Goal: Transaction & Acquisition: Purchase product/service

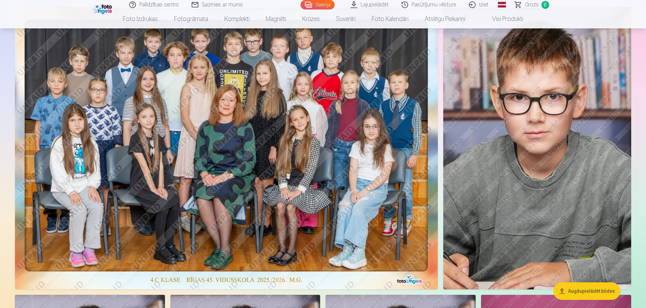
scroll to position [34, 0]
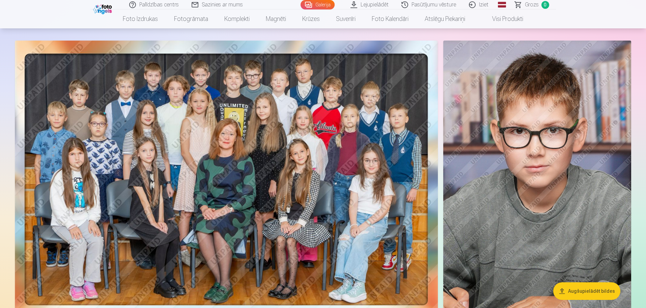
click at [294, 127] on img at bounding box center [226, 182] width 423 height 282
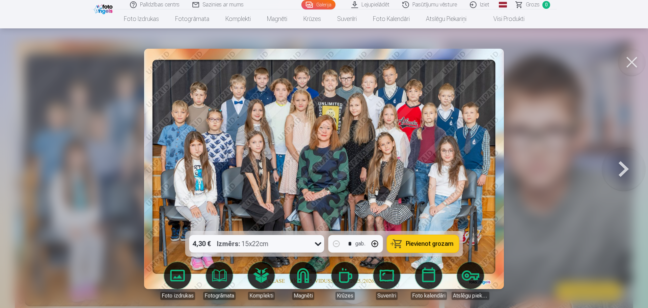
click at [635, 61] on button at bounding box center [631, 62] width 27 height 27
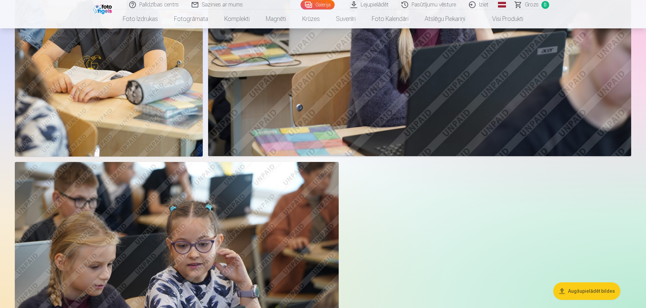
scroll to position [7359, 0]
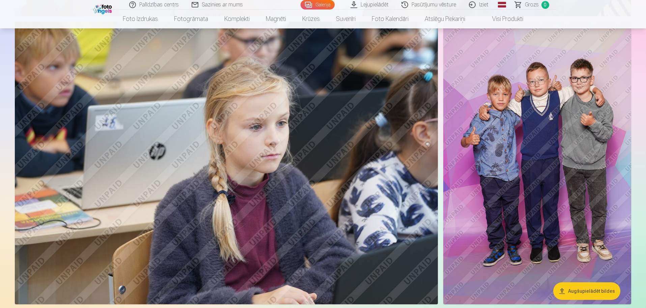
click at [540, 137] on img at bounding box center [538, 163] width 188 height 282
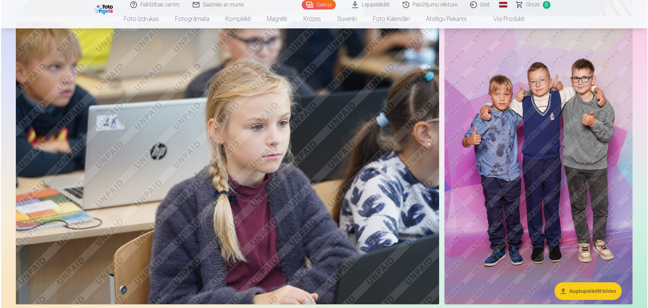
scroll to position [6125, 0]
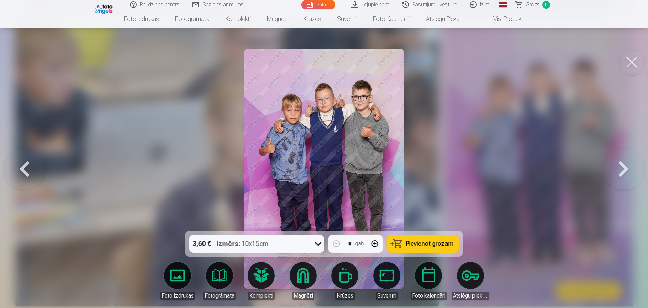
click at [425, 245] on span "Pievienot grozam" at bounding box center [430, 243] width 48 height 6
click at [24, 166] on button at bounding box center [24, 168] width 43 height 110
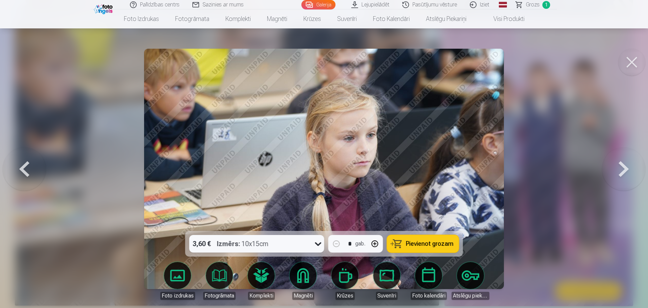
click at [626, 65] on button at bounding box center [631, 62] width 27 height 27
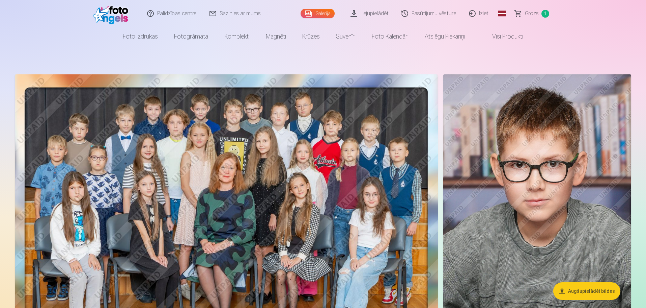
click at [268, 213] on img at bounding box center [226, 215] width 423 height 282
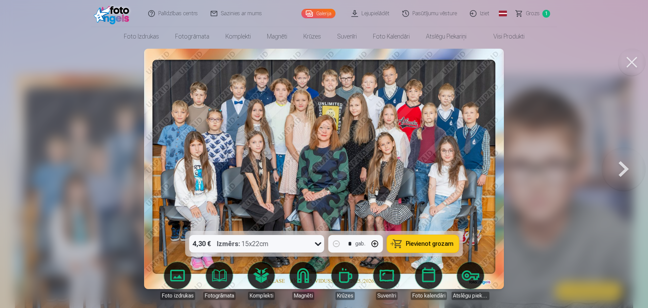
click at [297, 247] on div "4,30 € Izmērs : 15x22cm" at bounding box center [250, 244] width 122 height 18
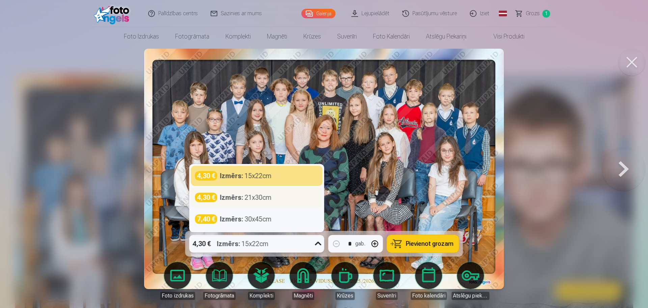
click at [268, 198] on div "Izmērs : 21x30cm" at bounding box center [246, 196] width 52 height 9
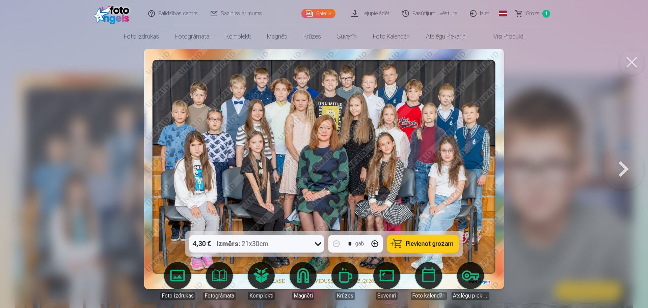
click at [404, 243] on button "Pievienot grozam" at bounding box center [423, 244] width 72 height 18
click at [628, 67] on button at bounding box center [631, 62] width 27 height 27
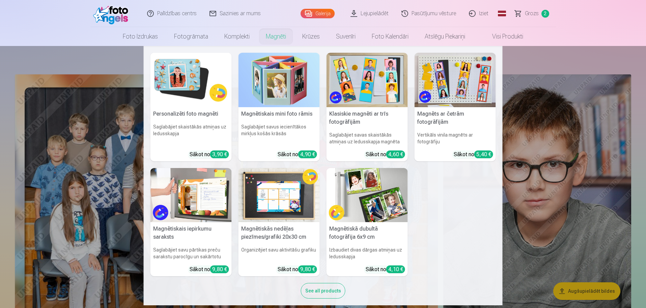
click at [379, 86] on img at bounding box center [367, 80] width 81 height 54
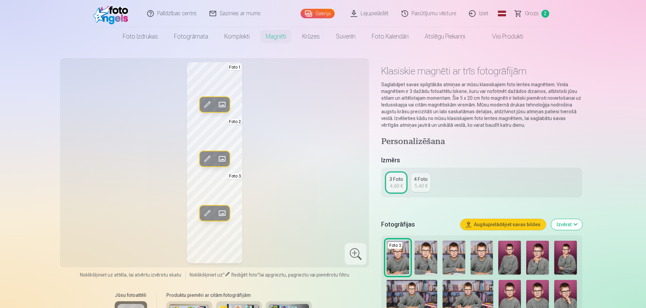
click at [210, 103] on span at bounding box center [207, 104] width 11 height 11
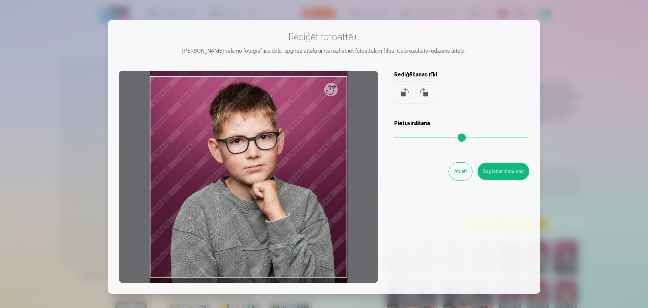
click at [464, 173] on button "Atcelt" at bounding box center [460, 171] width 23 height 18
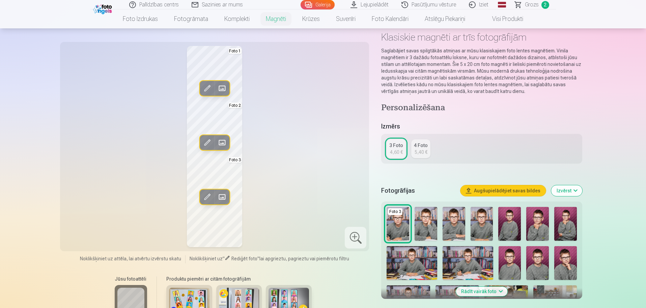
scroll to position [101, 0]
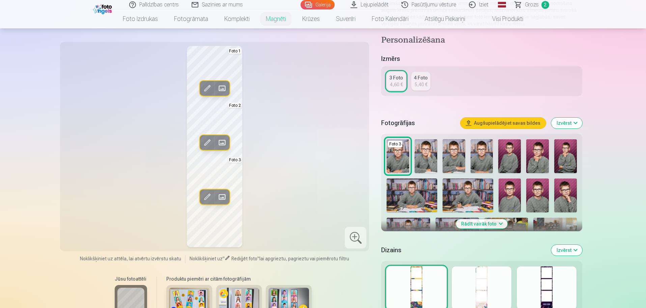
click at [573, 125] on button "Izvērst" at bounding box center [567, 122] width 31 height 11
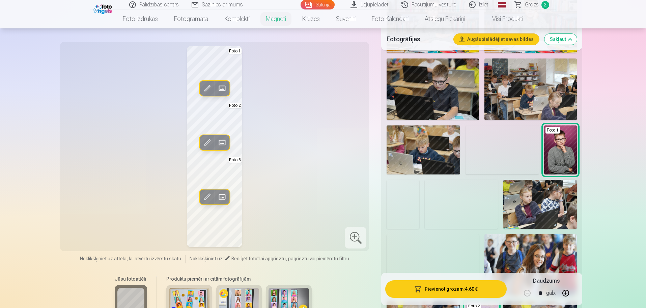
scroll to position [439, 0]
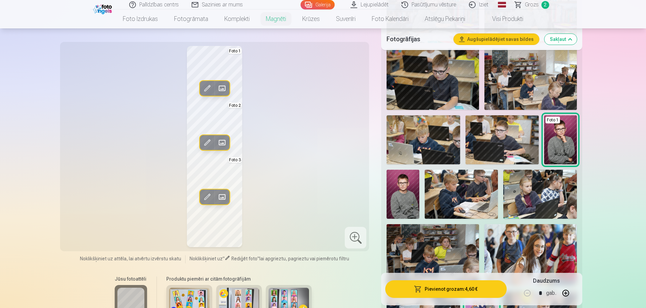
click at [408, 195] on img at bounding box center [403, 193] width 33 height 49
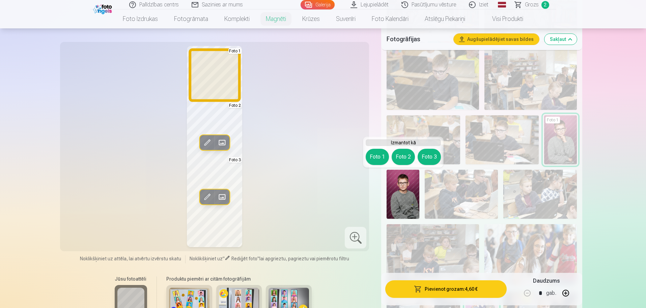
click at [378, 154] on button "Foto 1" at bounding box center [377, 157] width 23 height 16
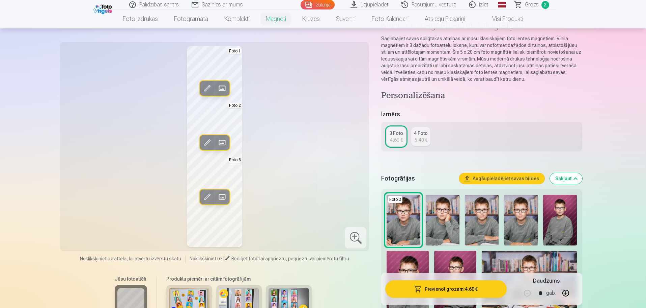
scroll to position [34, 0]
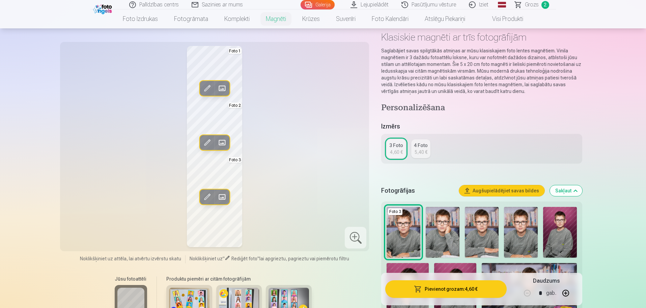
click at [475, 239] on img at bounding box center [482, 232] width 34 height 51
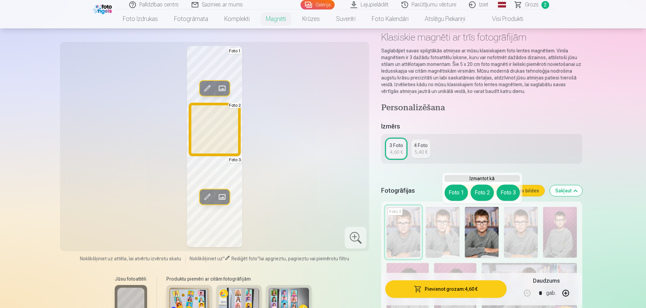
click at [477, 195] on button "Foto 2" at bounding box center [482, 192] width 23 height 16
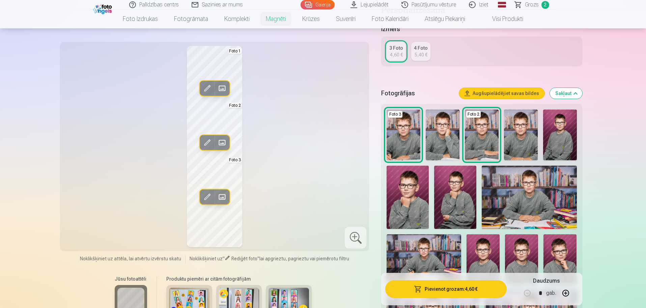
scroll to position [169, 0]
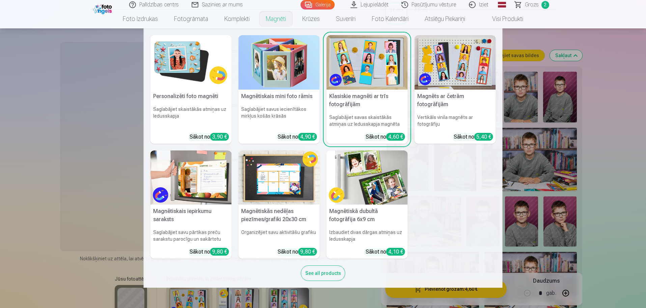
click at [168, 65] on img at bounding box center [191, 62] width 81 height 54
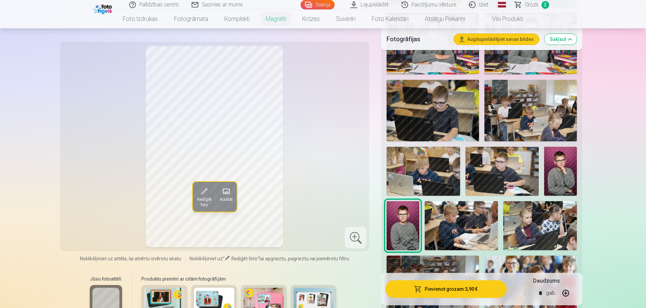
scroll to position [439, 0]
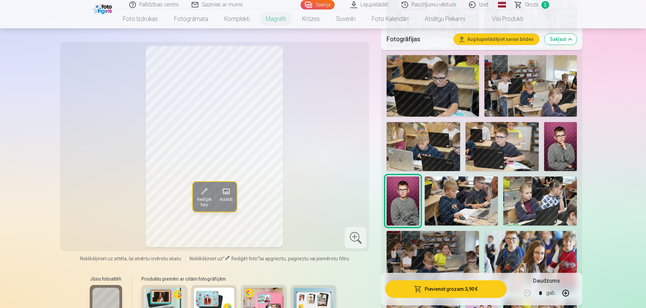
click at [350, 276] on div "Jūsu fotoattēli Produktu piemēri ar citām fotogrāfijām" at bounding box center [214, 299] width 301 height 57
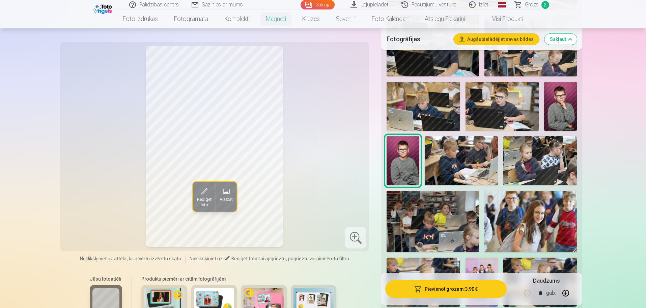
scroll to position [540, 0]
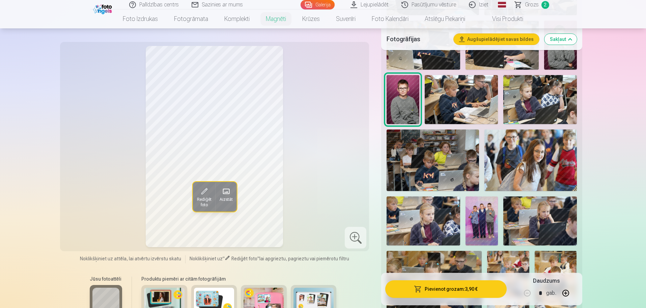
click at [560, 38] on button "Sakļaut" at bounding box center [561, 39] width 32 height 11
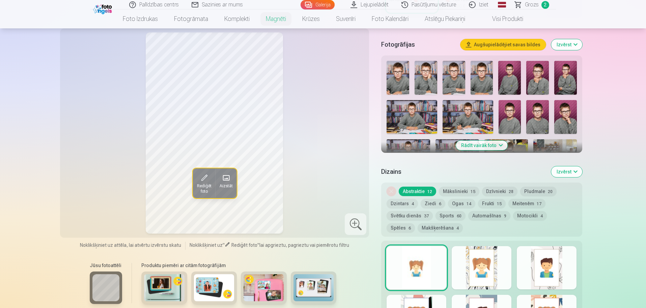
scroll to position [187, 0]
click at [356, 261] on div "Jūsu fotoattēli Produktu piemēri ar citām fotogrāfijām" at bounding box center [214, 285] width 301 height 57
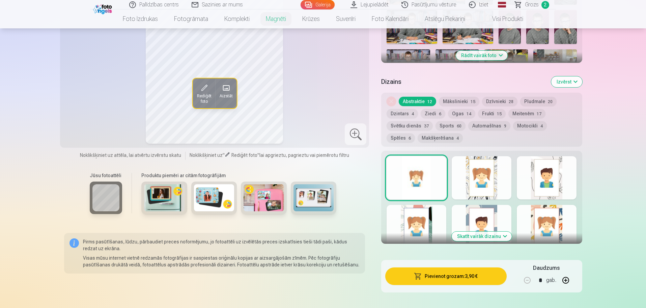
scroll to position [288, 0]
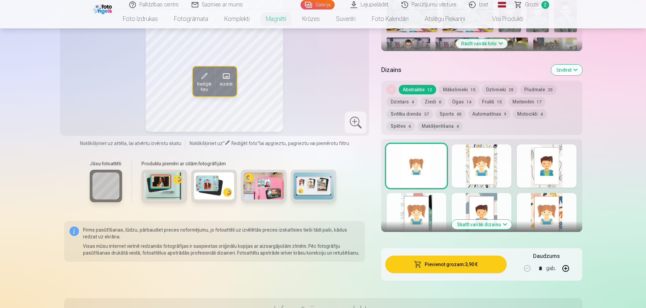
click at [317, 172] on img at bounding box center [314, 185] width 41 height 27
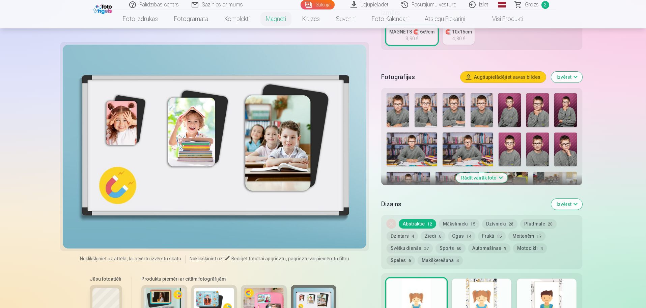
scroll to position [187, 0]
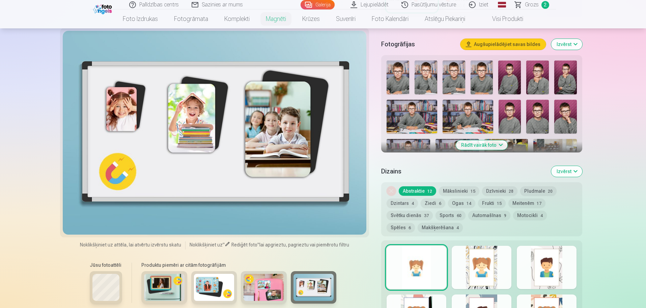
click at [255, 274] on img at bounding box center [264, 286] width 41 height 27
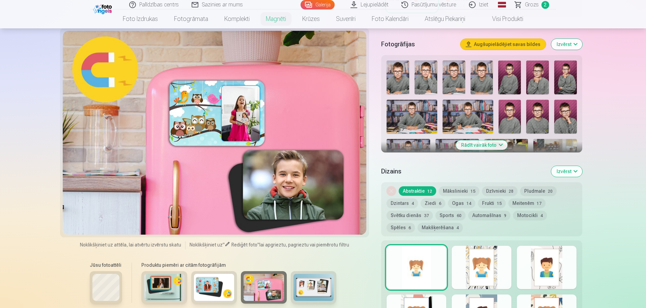
click at [223, 277] on img at bounding box center [214, 286] width 41 height 27
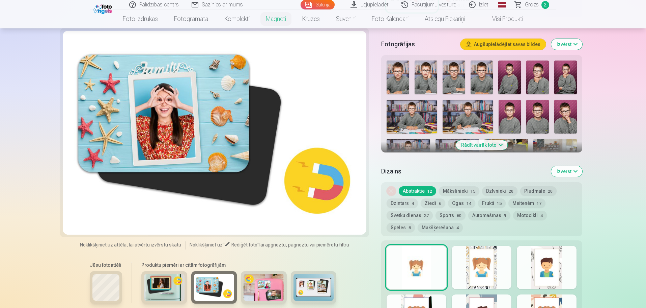
click at [153, 282] on img at bounding box center [164, 286] width 41 height 27
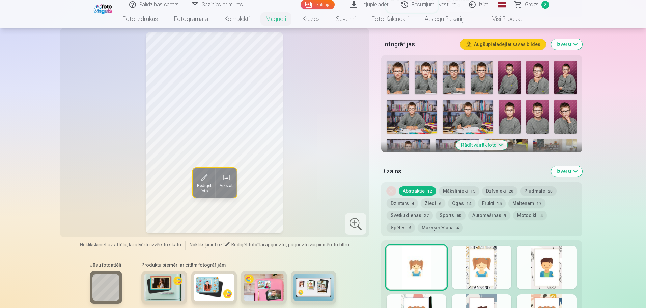
click at [204, 183] on span "Rediģēt foto" at bounding box center [204, 188] width 15 height 11
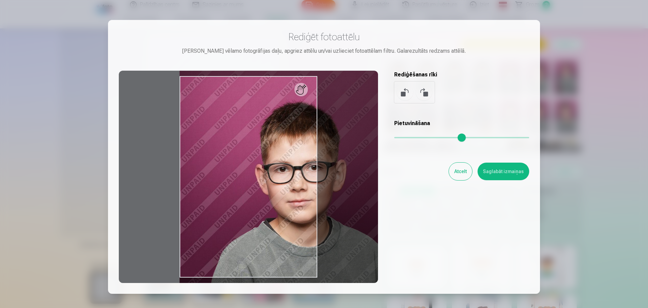
type input "*"
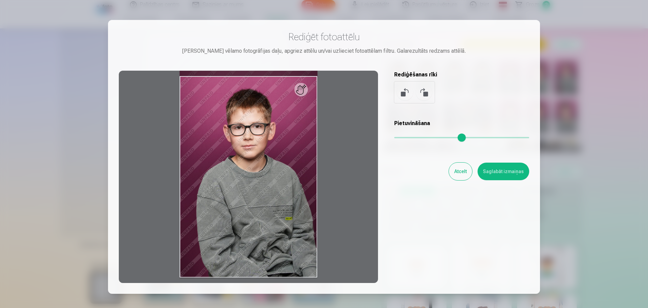
drag, startPoint x: 397, startPoint y: 138, endPoint x: 358, endPoint y: 134, distance: 38.4
click at [394, 137] on input "range" at bounding box center [461, 137] width 135 height 1
drag, startPoint x: 297, startPoint y: 78, endPoint x: 299, endPoint y: 71, distance: 7.3
click at [299, 71] on div at bounding box center [248, 177] width 259 height 212
click at [461, 172] on button "Atcelt" at bounding box center [460, 171] width 23 height 18
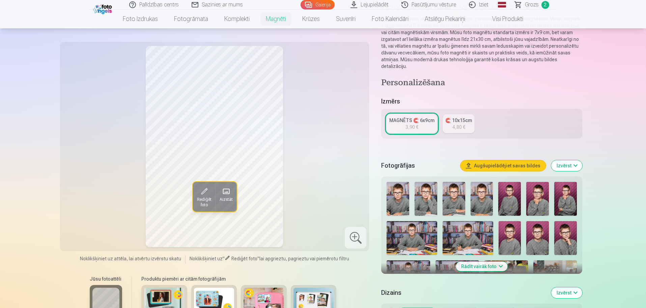
scroll to position [52, 0]
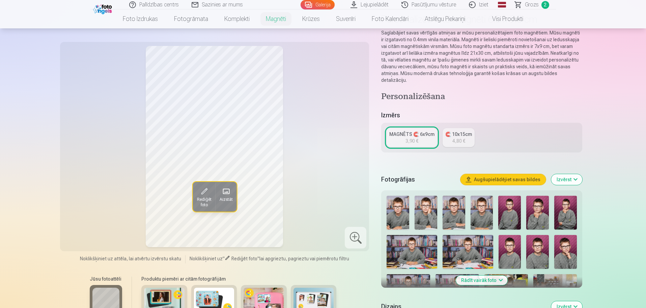
click at [448, 93] on h4 "Personalizēšana" at bounding box center [481, 96] width 201 height 11
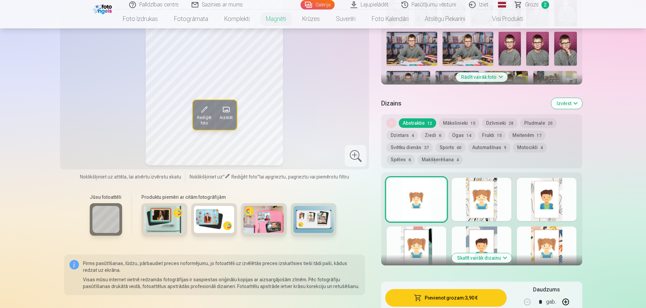
scroll to position [254, 0]
click at [491, 185] on div at bounding box center [482, 199] width 60 height 43
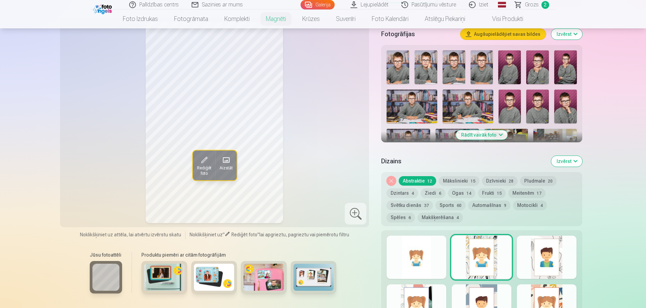
scroll to position [153, 0]
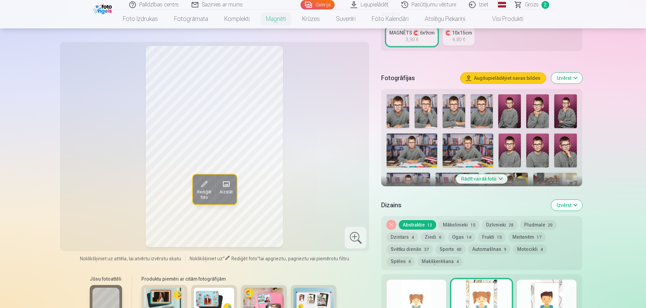
click at [542, 290] on div at bounding box center [547, 300] width 60 height 43
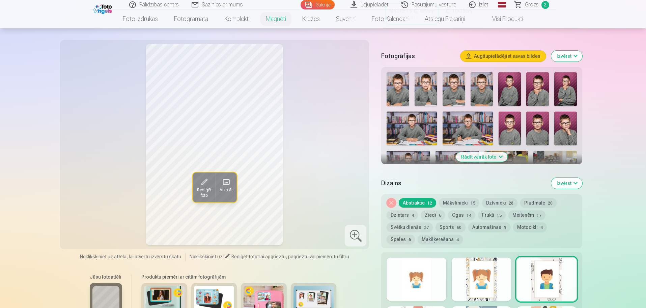
scroll to position [187, 0]
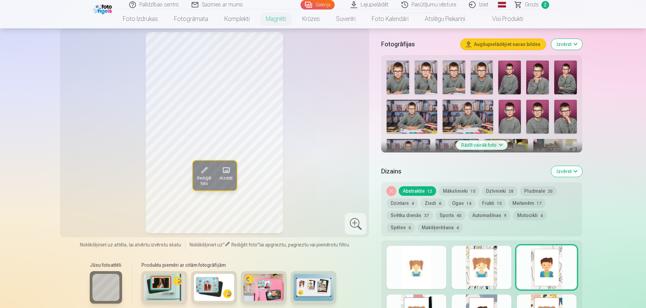
click at [418, 222] on button "Makšķerēšana 4" at bounding box center [440, 226] width 45 height 9
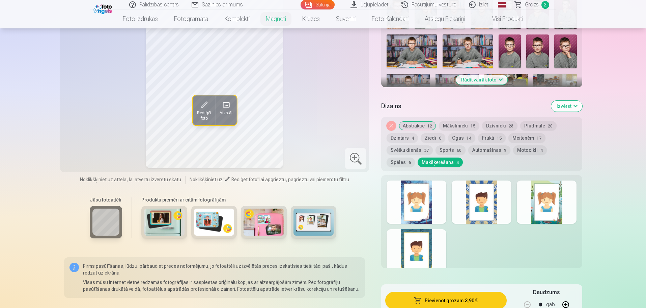
scroll to position [254, 0]
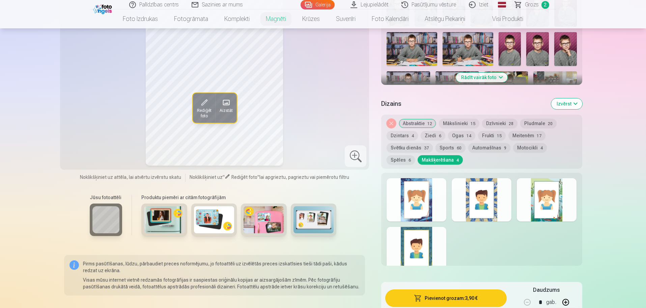
click at [547, 197] on div at bounding box center [547, 199] width 60 height 43
click at [498, 200] on div at bounding box center [482, 199] width 60 height 43
click at [417, 245] on div at bounding box center [417, 248] width 60 height 43
click at [419, 192] on div at bounding box center [417, 199] width 60 height 43
click at [415, 155] on button "Spēles 6" at bounding box center [401, 159] width 28 height 9
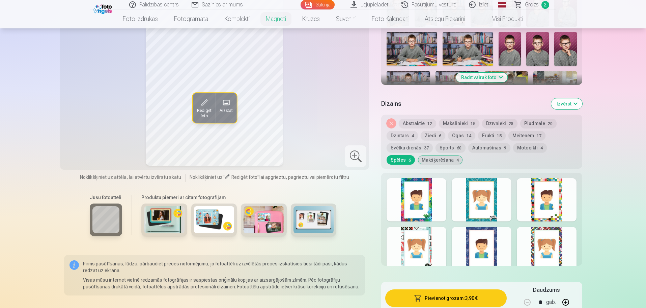
click at [422, 118] on button "Abstraktie 12" at bounding box center [417, 122] width 37 height 9
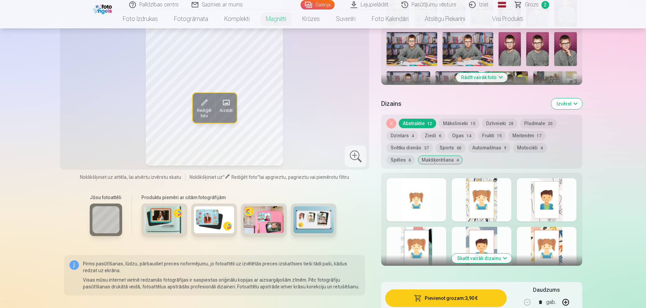
click at [453, 118] on button "Mākslinieki 15" at bounding box center [459, 122] width 41 height 9
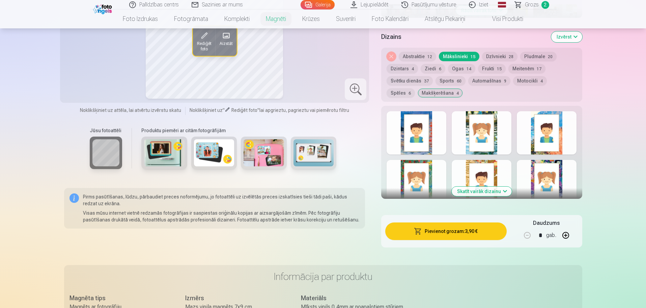
scroll to position [322, 0]
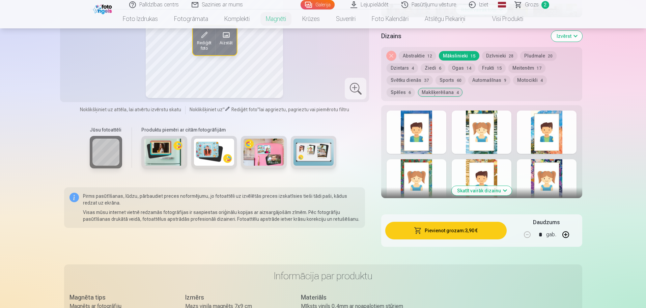
click at [535, 174] on div at bounding box center [547, 180] width 60 height 43
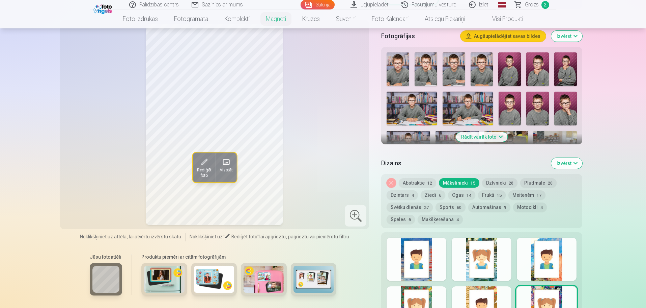
scroll to position [187, 0]
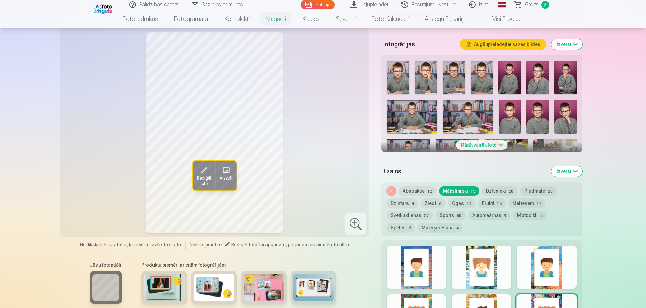
click at [495, 198] on button "Frukti 15" at bounding box center [492, 202] width 28 height 9
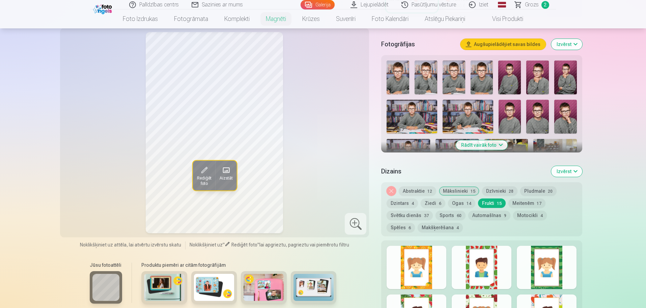
click at [455, 200] on button "Ogas 14" at bounding box center [461, 202] width 27 height 9
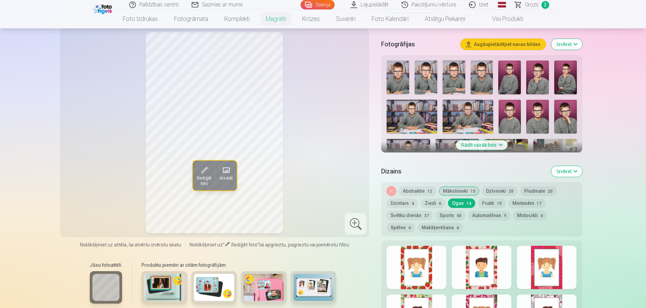
click at [431, 198] on button "Ziedi 6" at bounding box center [433, 202] width 25 height 9
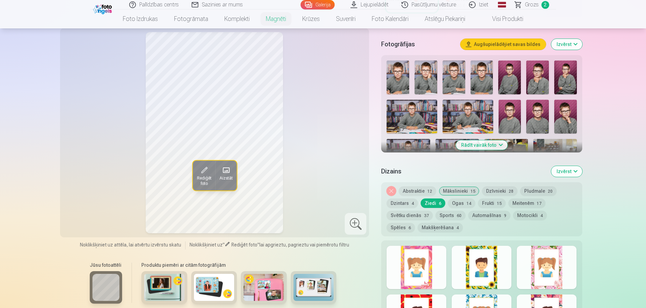
click at [404, 200] on button "Dzintars 4" at bounding box center [402, 202] width 31 height 9
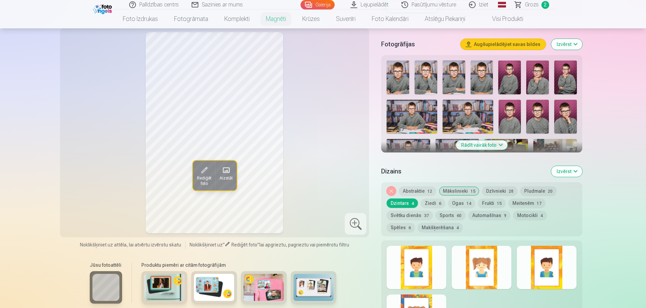
click at [480, 210] on button "Automašīnas 9" at bounding box center [490, 214] width 42 height 9
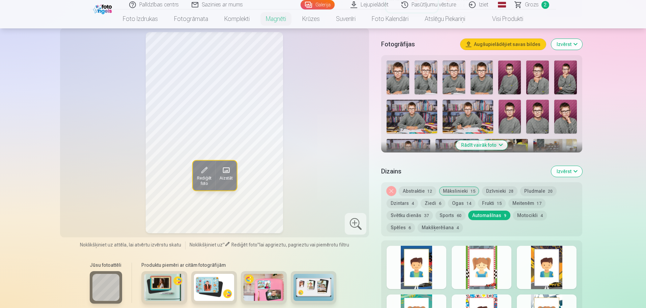
click at [454, 210] on button "Sports 60" at bounding box center [451, 214] width 30 height 9
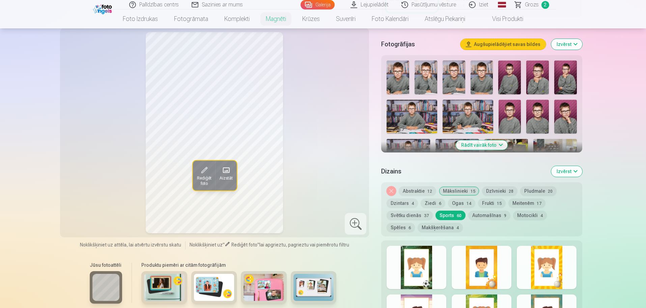
click at [426, 213] on span "37" at bounding box center [426, 215] width 5 height 5
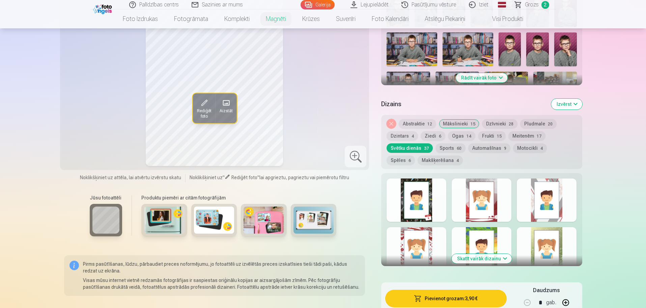
scroll to position [254, 0]
click at [506, 118] on button "Dzīvnieki 28" at bounding box center [499, 122] width 35 height 9
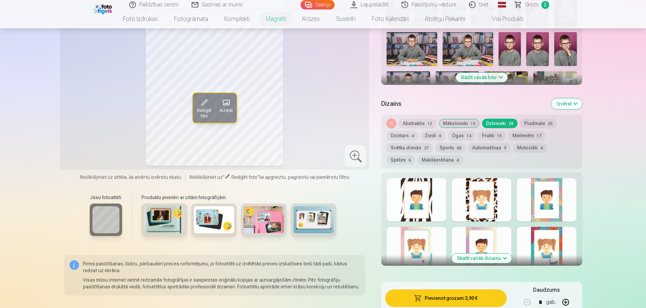
click at [545, 118] on button "Pludmale 20" at bounding box center [539, 122] width 36 height 9
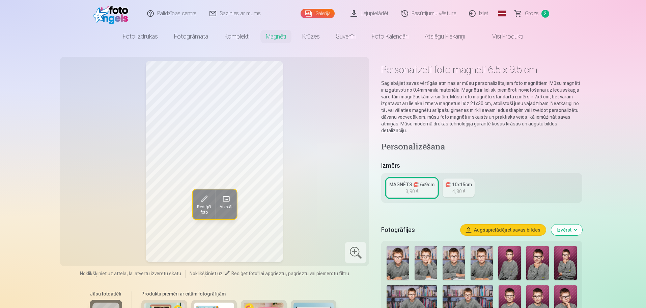
scroll to position [0, 0]
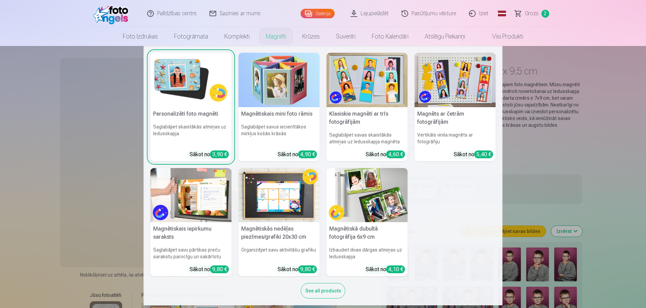
click at [360, 76] on img at bounding box center [367, 80] width 81 height 54
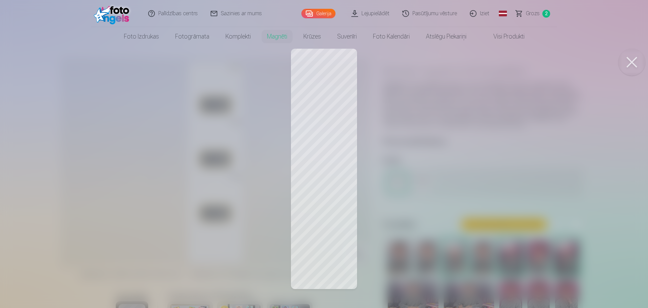
click at [630, 63] on button at bounding box center [631, 62] width 27 height 27
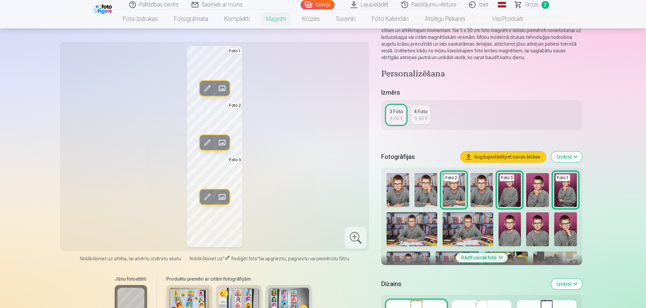
scroll to position [101, 0]
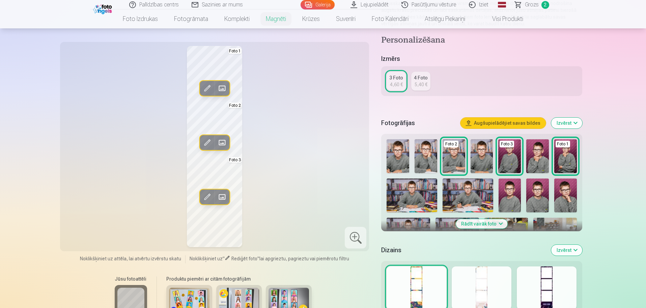
click at [570, 124] on button "Izvērst" at bounding box center [567, 122] width 31 height 11
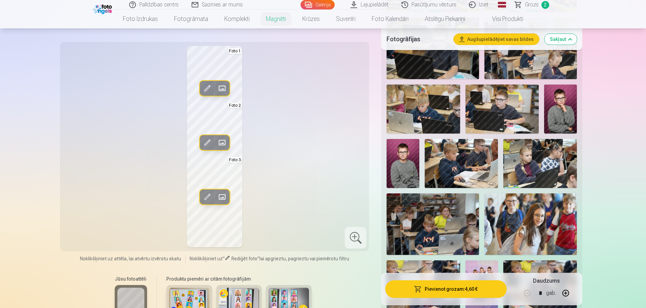
scroll to position [473, 0]
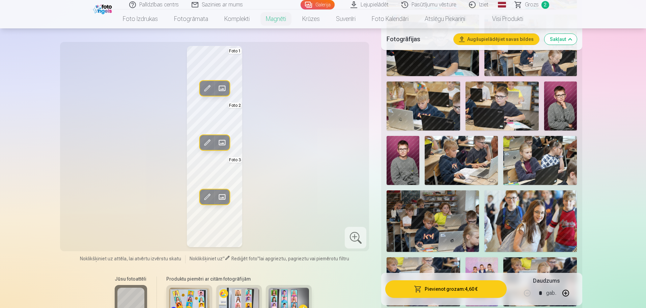
click at [391, 165] on img at bounding box center [403, 160] width 33 height 49
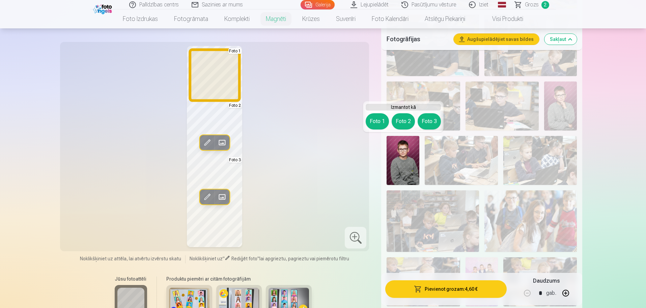
click at [377, 116] on button "Foto 1" at bounding box center [377, 121] width 23 height 16
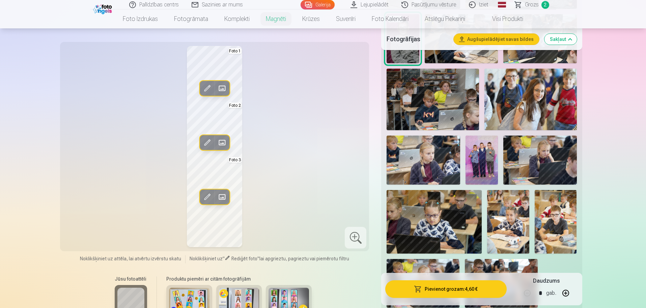
scroll to position [608, 0]
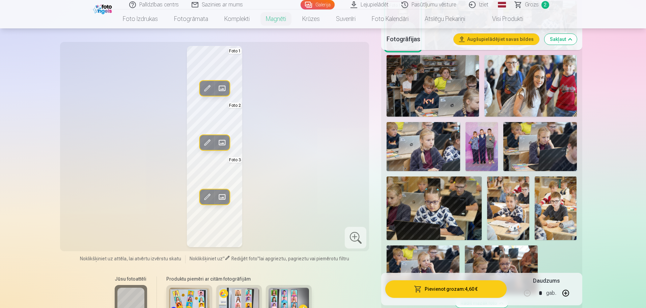
click at [567, 38] on button "Sakļaut" at bounding box center [561, 39] width 32 height 11
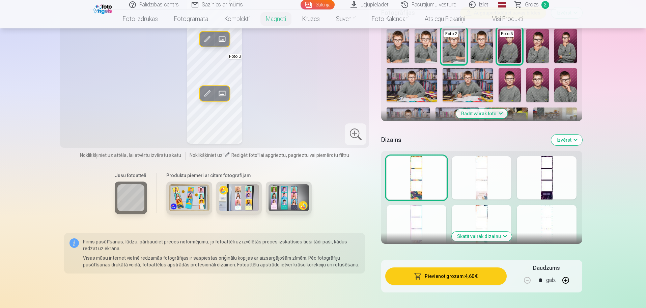
scroll to position [254, 0]
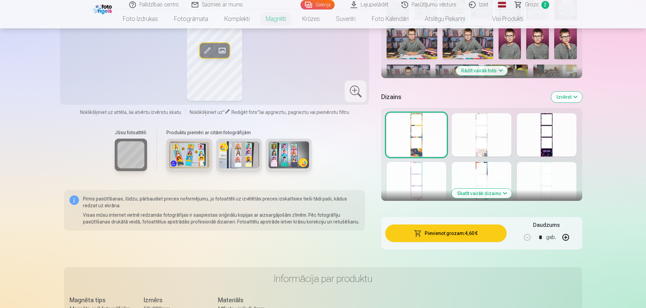
click at [442, 130] on div at bounding box center [417, 134] width 60 height 43
click at [488, 194] on button "Skatīt vairāk dizainu" at bounding box center [482, 192] width 60 height 9
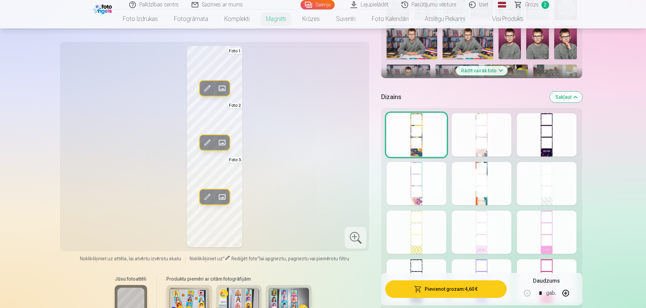
click at [476, 143] on div at bounding box center [482, 134] width 60 height 43
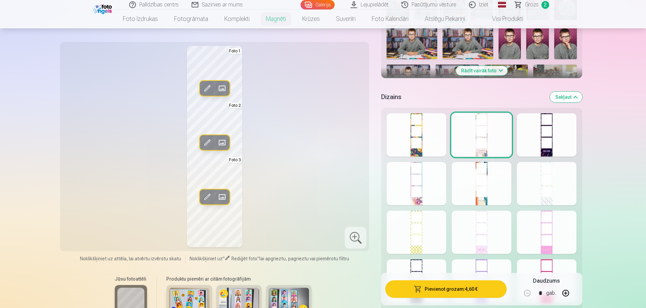
click at [539, 136] on div at bounding box center [547, 134] width 60 height 43
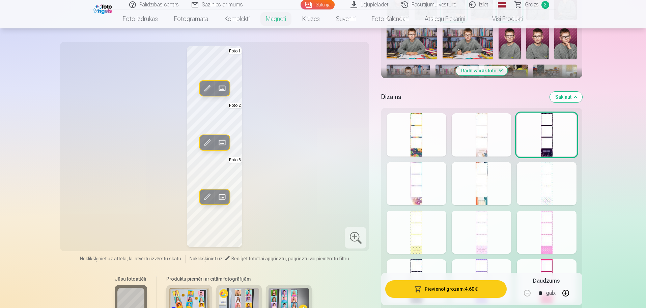
click at [427, 178] on div at bounding box center [417, 183] width 60 height 43
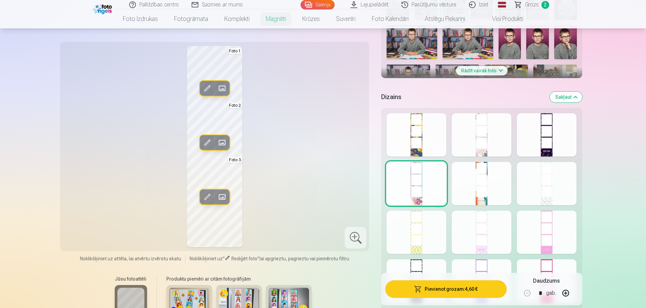
click at [476, 185] on div at bounding box center [482, 183] width 60 height 43
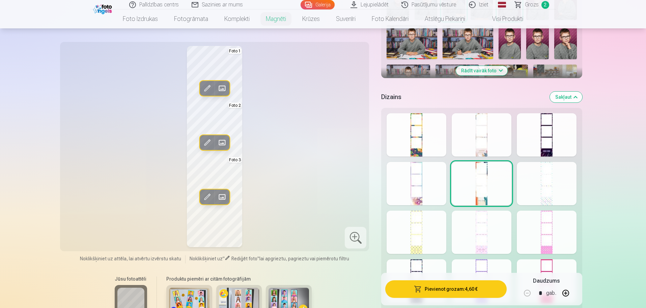
click at [548, 179] on div at bounding box center [547, 183] width 60 height 43
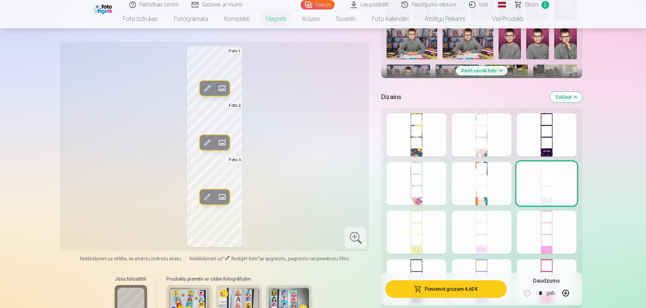
click at [552, 217] on div at bounding box center [547, 231] width 60 height 43
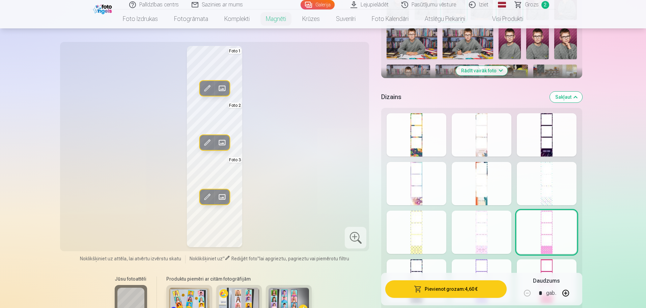
click at [498, 227] on div at bounding box center [482, 231] width 60 height 43
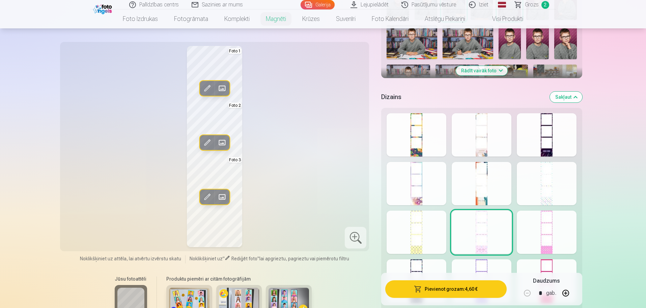
click at [432, 232] on div at bounding box center [417, 231] width 60 height 43
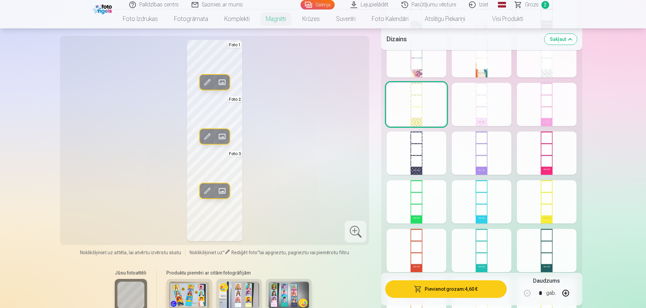
scroll to position [389, 0]
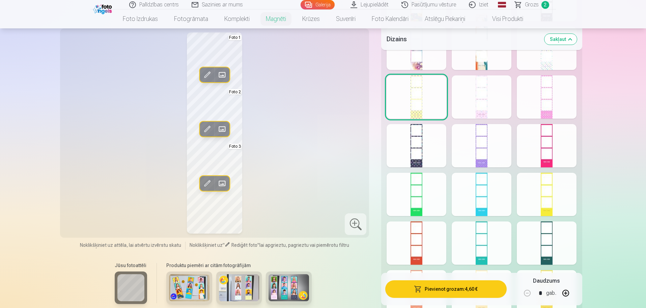
drag, startPoint x: 552, startPoint y: 141, endPoint x: 544, endPoint y: 137, distance: 8.5
click at [551, 141] on div at bounding box center [547, 145] width 60 height 43
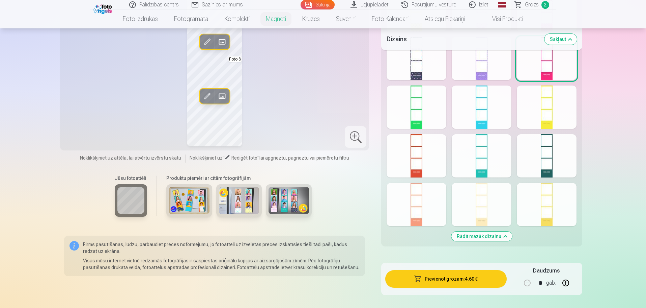
scroll to position [490, 0]
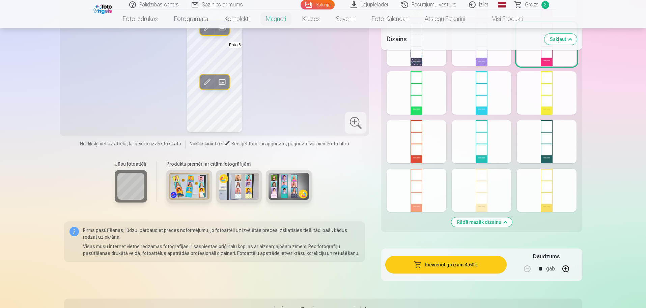
click at [549, 192] on div at bounding box center [547, 189] width 60 height 43
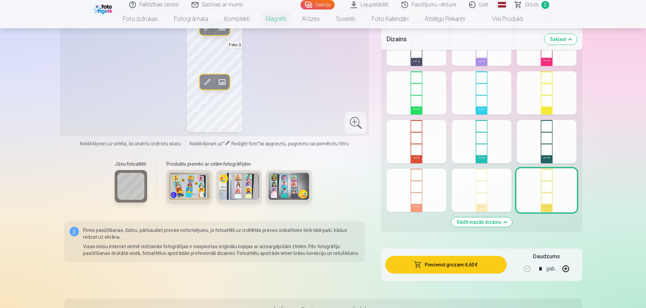
click at [483, 185] on div at bounding box center [482, 189] width 60 height 43
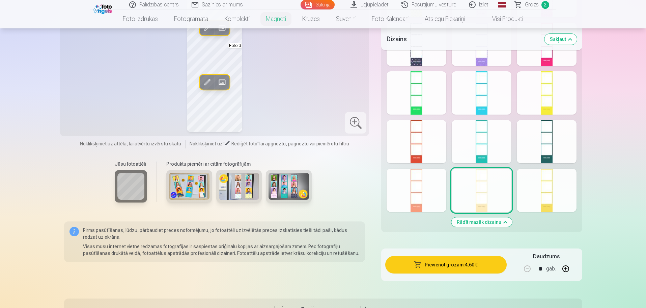
click at [409, 192] on div at bounding box center [417, 189] width 60 height 43
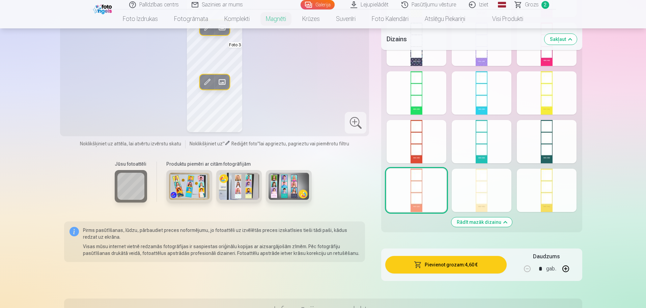
click at [414, 114] on div "Rādīt mazāk dizainu" at bounding box center [481, 51] width 201 height 361
click at [422, 145] on div at bounding box center [417, 141] width 60 height 43
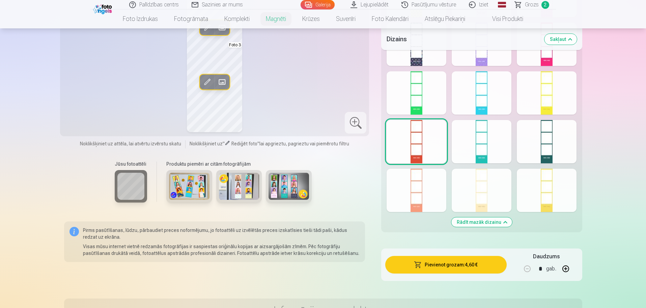
click at [485, 147] on div at bounding box center [482, 141] width 60 height 43
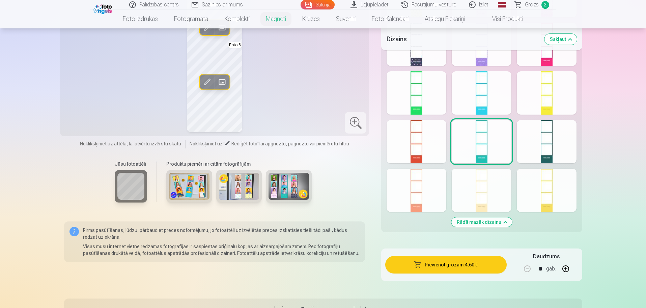
click at [553, 146] on div at bounding box center [547, 141] width 60 height 43
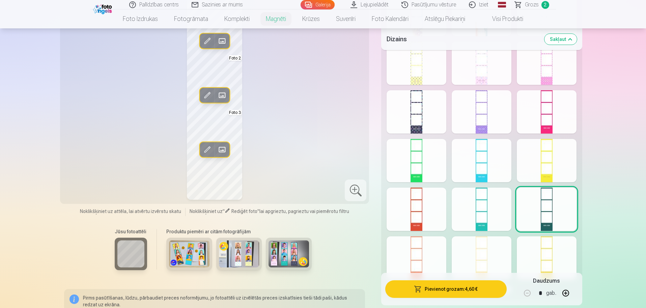
scroll to position [389, 0]
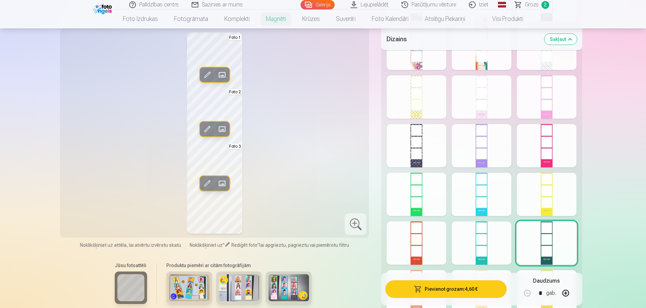
click at [554, 192] on div at bounding box center [547, 193] width 60 height 43
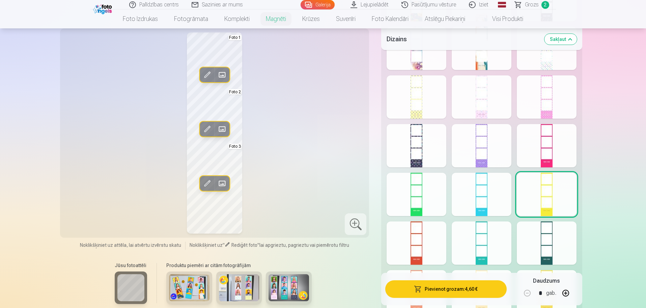
click at [495, 203] on div at bounding box center [482, 193] width 60 height 43
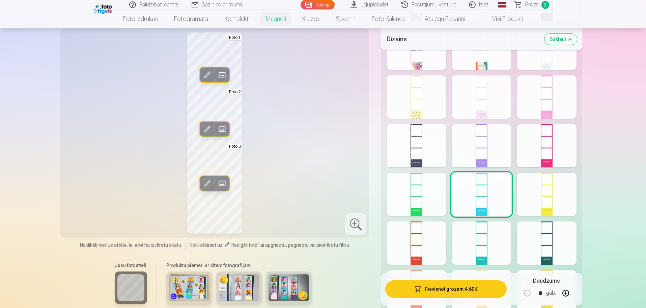
click at [411, 188] on div at bounding box center [417, 193] width 60 height 43
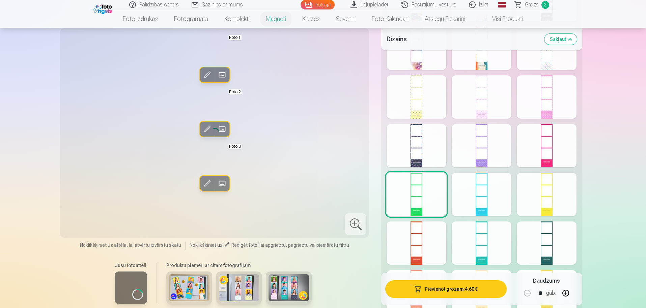
click at [413, 156] on div at bounding box center [417, 145] width 60 height 43
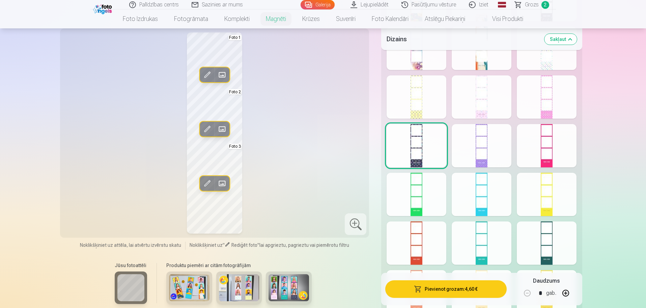
click at [488, 154] on div at bounding box center [482, 145] width 60 height 43
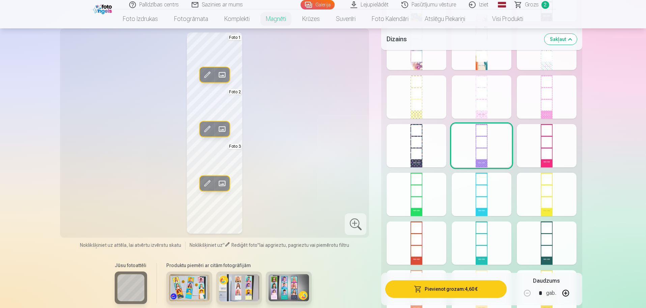
click at [547, 142] on div at bounding box center [547, 145] width 60 height 43
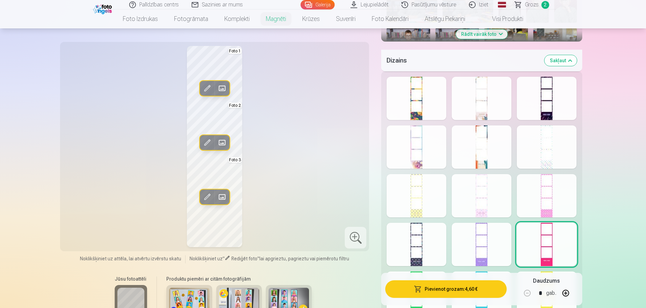
scroll to position [288, 0]
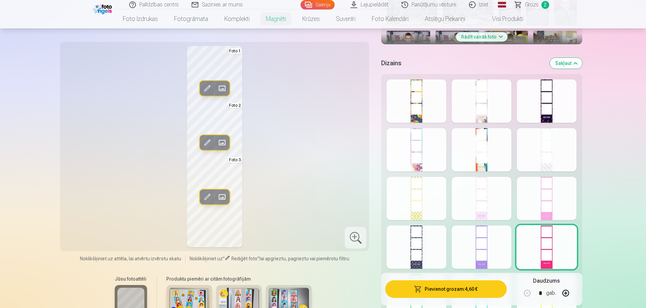
click at [489, 161] on div at bounding box center [482, 149] width 60 height 43
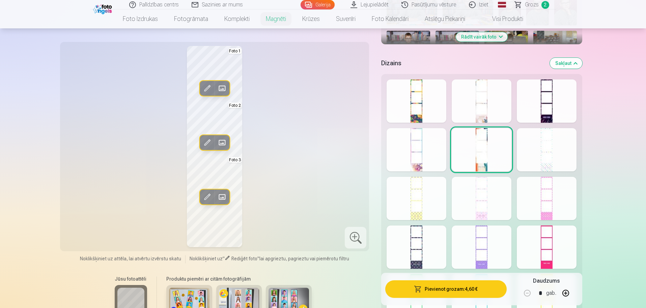
click at [443, 154] on div at bounding box center [417, 149] width 60 height 43
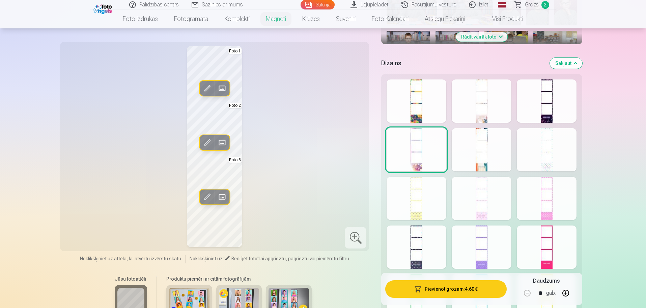
click at [426, 123] on div "Rādīt mazāk dizainu" at bounding box center [481, 254] width 201 height 361
click at [421, 109] on div at bounding box center [417, 100] width 60 height 43
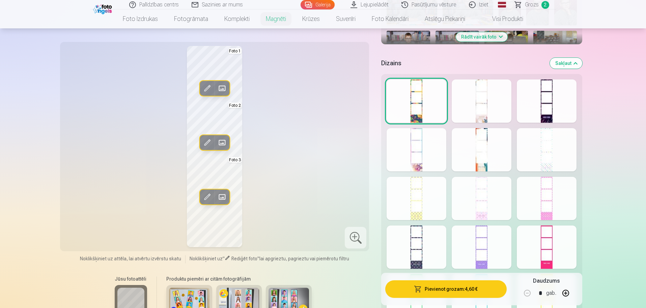
click at [479, 101] on div at bounding box center [482, 100] width 60 height 43
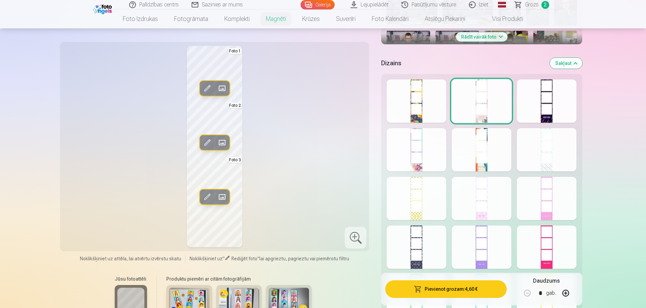
click at [547, 108] on div at bounding box center [547, 100] width 60 height 43
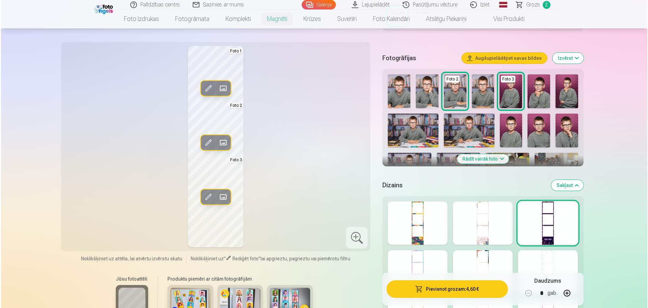
scroll to position [153, 0]
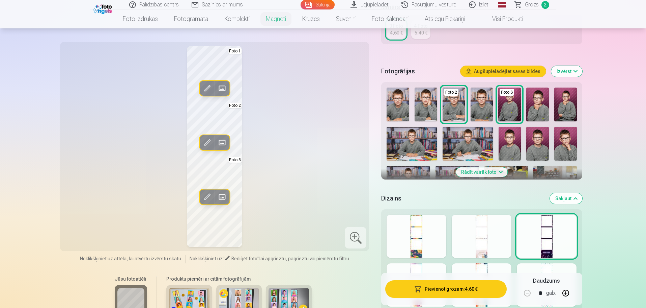
click at [434, 289] on button "Pievienot grozam : 4,60 €" at bounding box center [445, 289] width 121 height 18
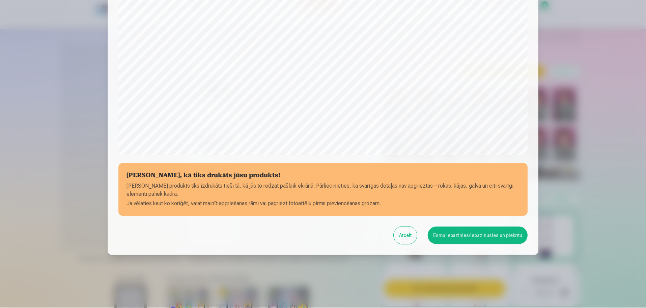
scroll to position [179, 0]
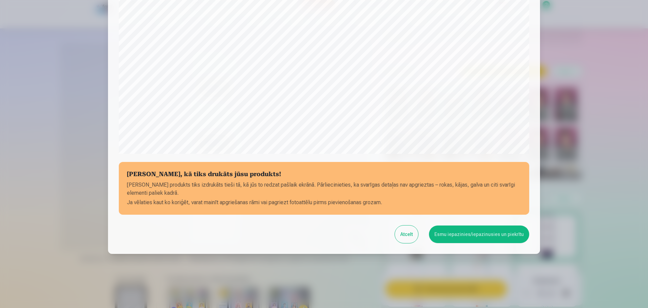
click at [463, 231] on button "Esmu iepazinies/iepazinusies un piekrītu" at bounding box center [479, 234] width 100 height 18
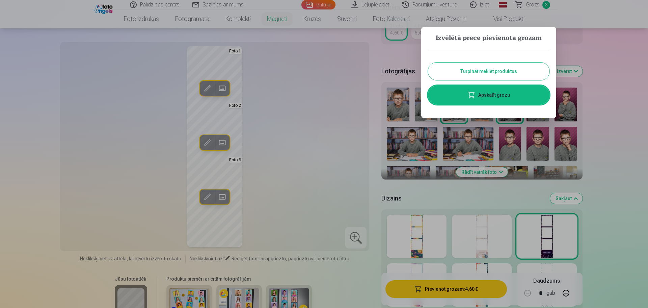
click at [328, 275] on div at bounding box center [324, 154] width 648 height 308
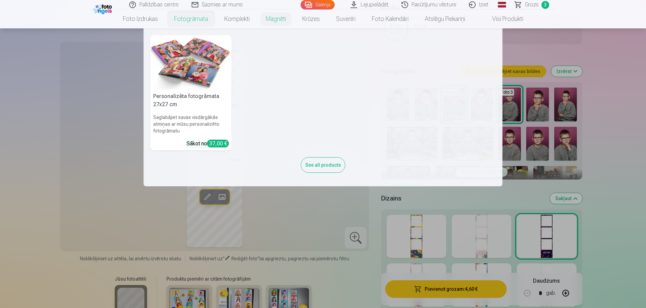
click at [176, 16] on link "Fotogrāmata" at bounding box center [191, 18] width 50 height 19
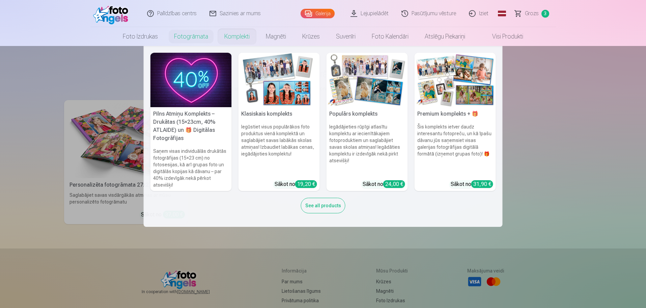
click at [241, 39] on link "Komplekti" at bounding box center [237, 36] width 42 height 19
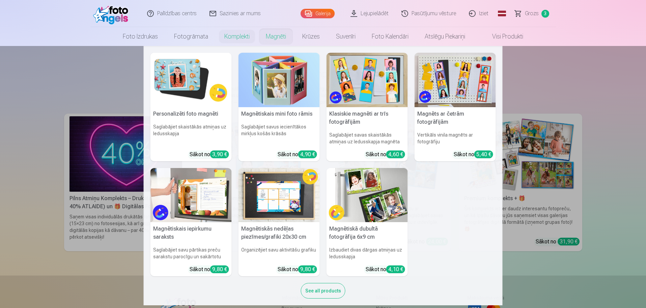
click at [279, 35] on link "Magnēti" at bounding box center [276, 36] width 36 height 19
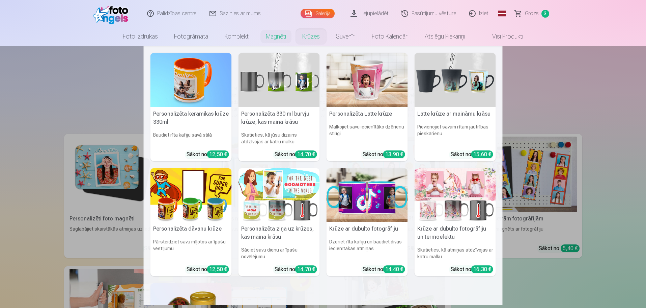
click at [309, 36] on link "Krūzes" at bounding box center [311, 36] width 34 height 19
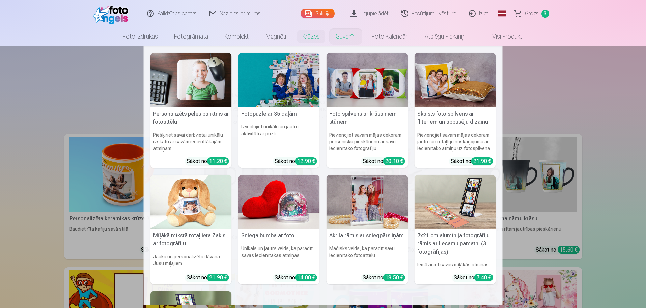
click at [340, 38] on link "Suvenīri" at bounding box center [346, 36] width 36 height 19
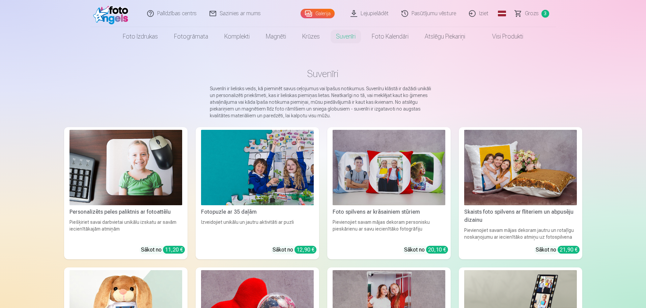
drag, startPoint x: 388, startPoint y: 36, endPoint x: 461, endPoint y: 32, distance: 73.4
click at [461, 32] on link "Atslēgu piekariņi" at bounding box center [445, 36] width 57 height 19
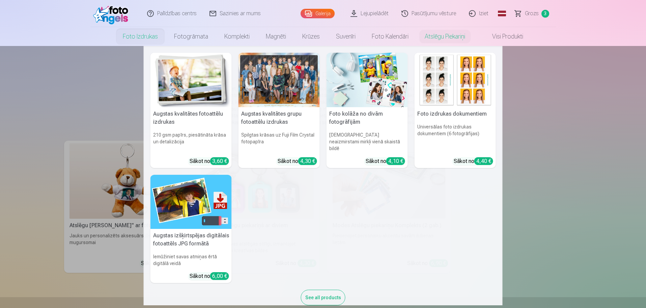
click at [127, 35] on link "Foto izdrukas" at bounding box center [140, 36] width 51 height 19
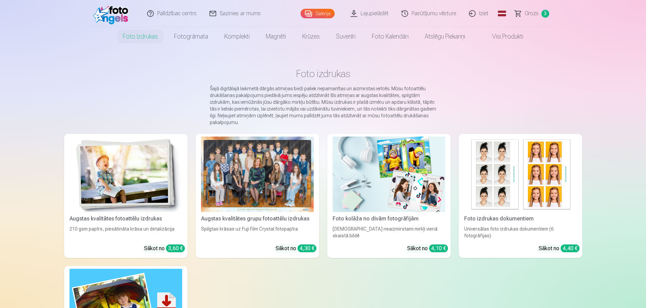
click at [531, 15] on span "Grozs" at bounding box center [532, 13] width 14 height 8
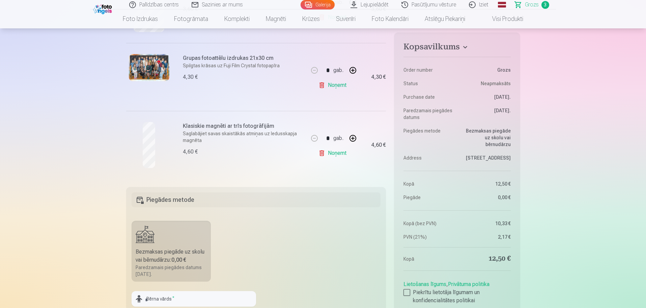
scroll to position [236, 0]
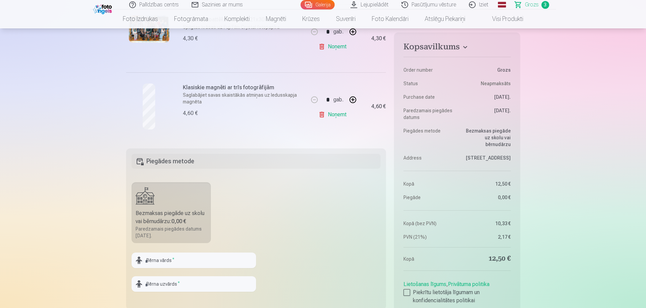
click at [353, 99] on button "button" at bounding box center [353, 99] width 16 height 16
type input "*"
